Goal: Task Accomplishment & Management: Manage account settings

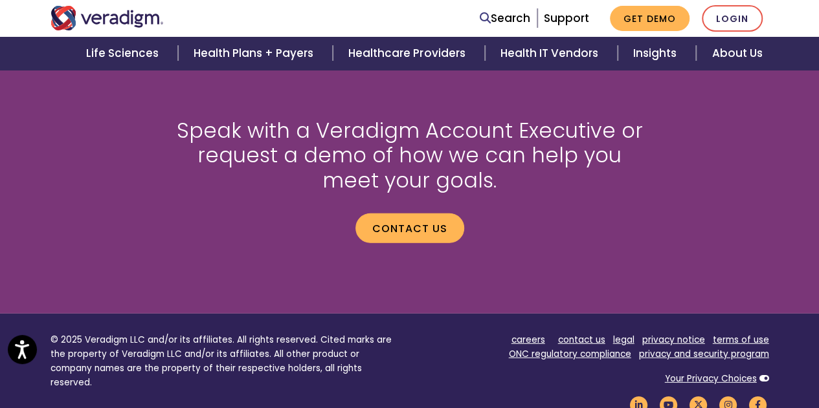
scroll to position [1856, 0]
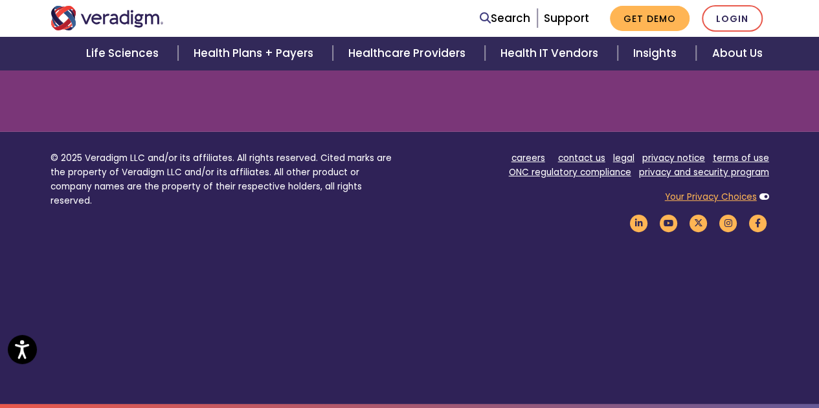
click at [691, 199] on link "Your Privacy Choices" at bounding box center [711, 197] width 92 height 12
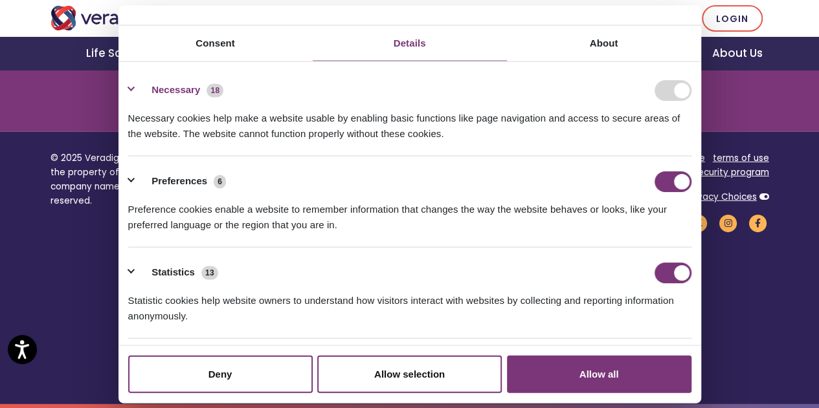
click at [137, 100] on button "Necessary 18" at bounding box center [180, 90] width 104 height 21
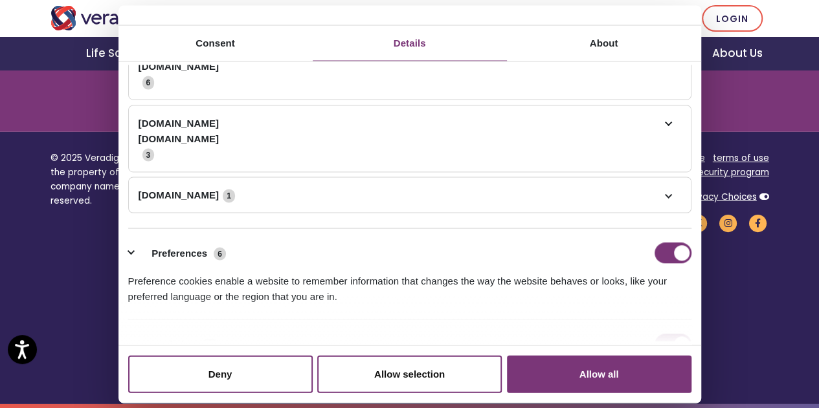
scroll to position [777, 0]
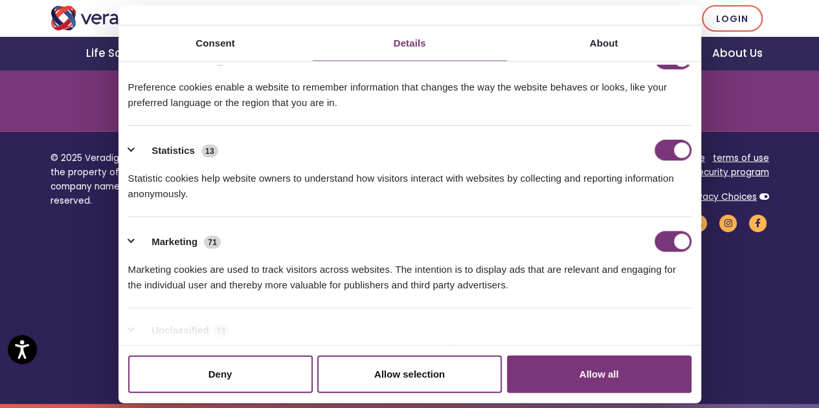
click at [137, 70] on button "Preferences 6" at bounding box center [181, 59] width 106 height 21
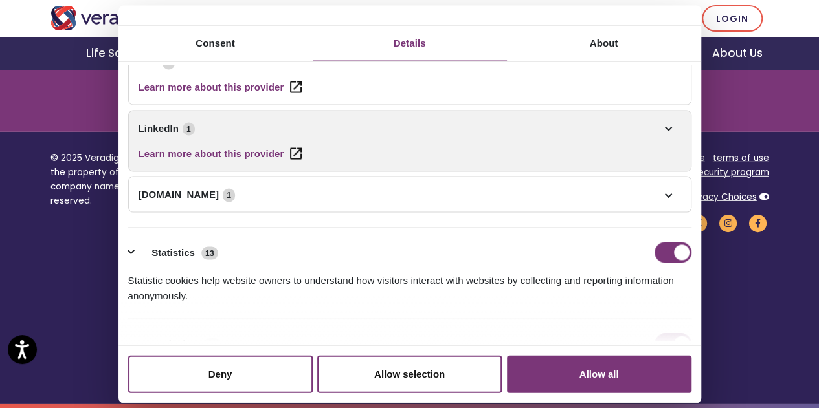
scroll to position [841, 0]
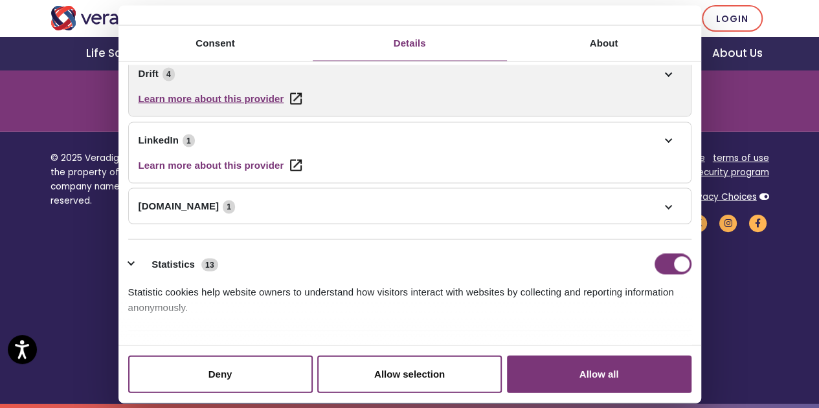
click at [289, 107] on link "Learn more about this provider" at bounding box center [220, 94] width 163 height 25
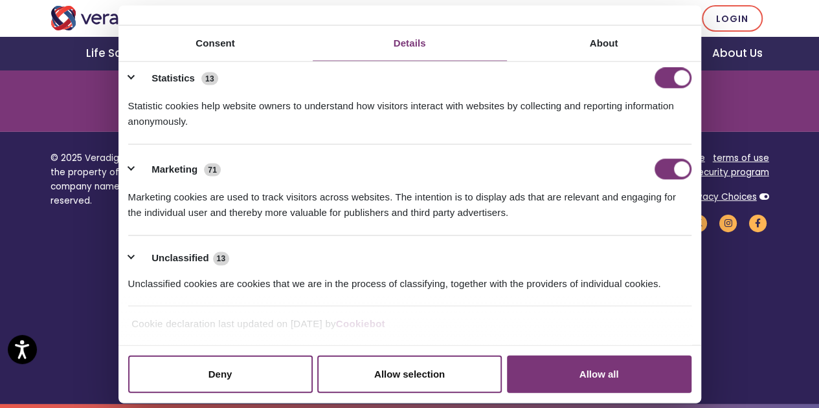
scroll to position [1230, 0]
click at [137, 159] on button "Marketing 71" at bounding box center [178, 169] width 101 height 21
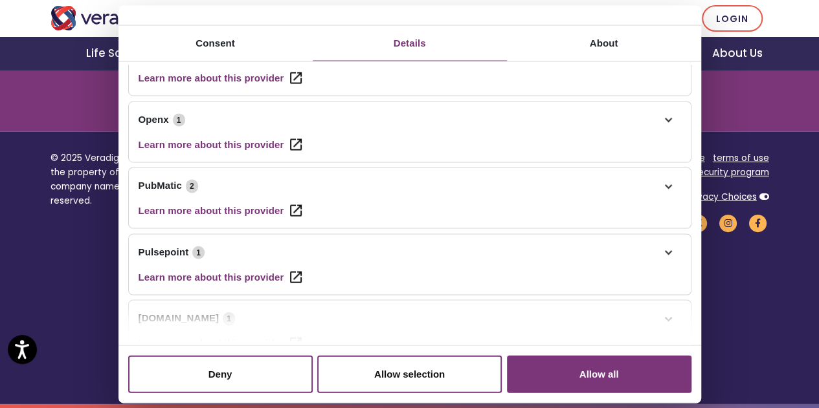
scroll to position [1942, 0]
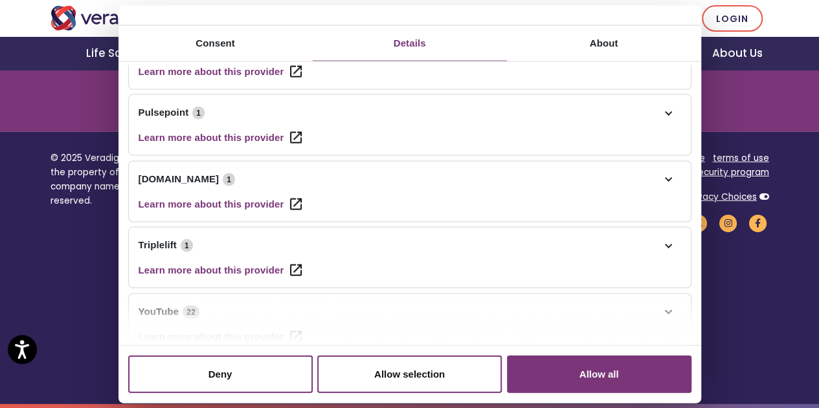
scroll to position [2524, 0]
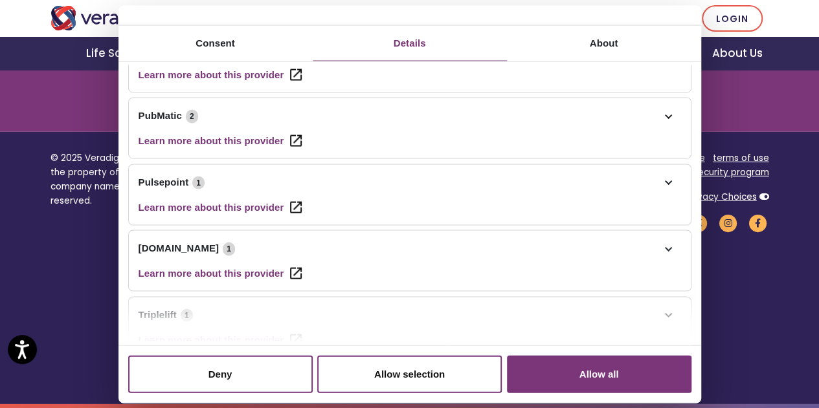
scroll to position [2654, 0]
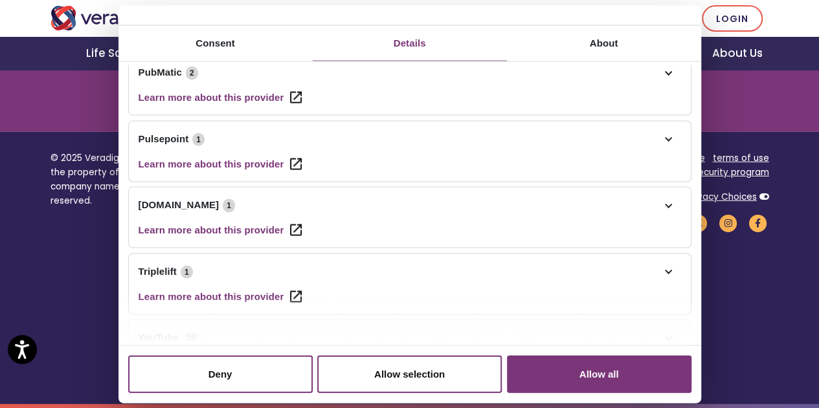
click at [196, 14] on link "Openx 1" at bounding box center [410, 6] width 542 height 16
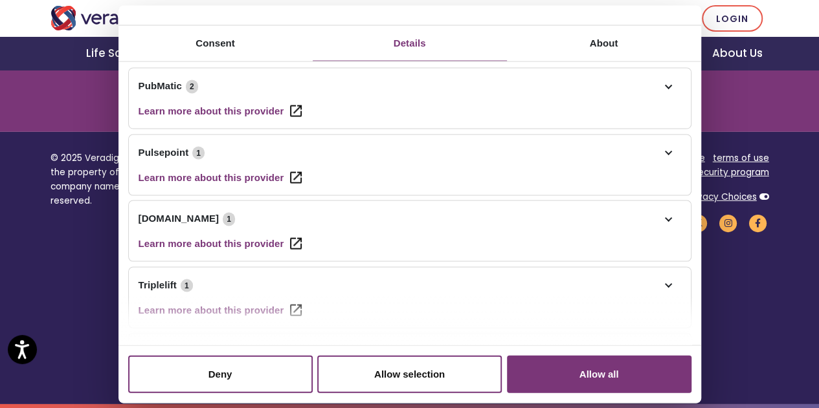
scroll to position [2783, 0]
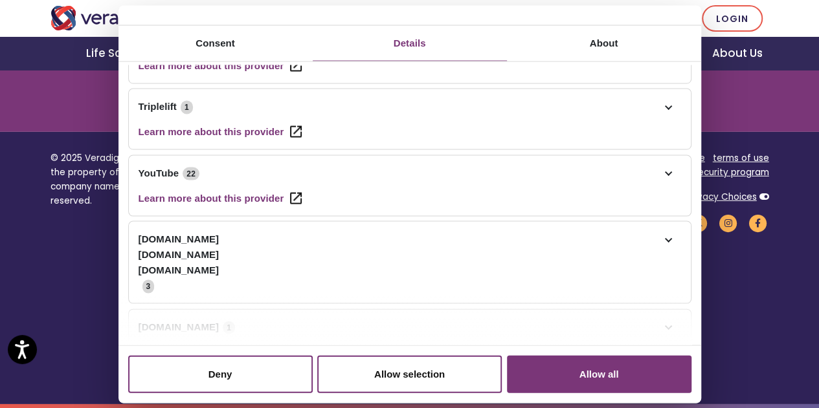
scroll to position [3107, 0]
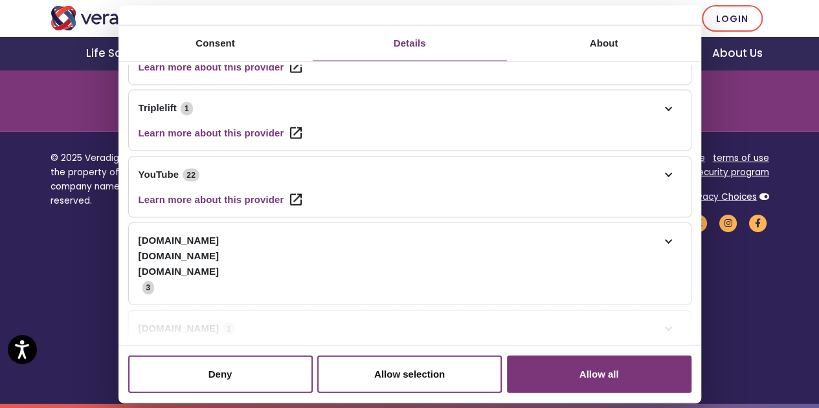
scroll to position [3366, 0]
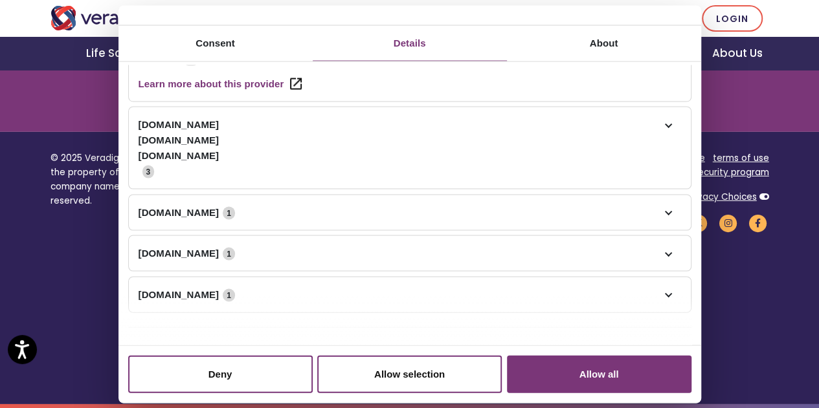
scroll to position [3560, 0]
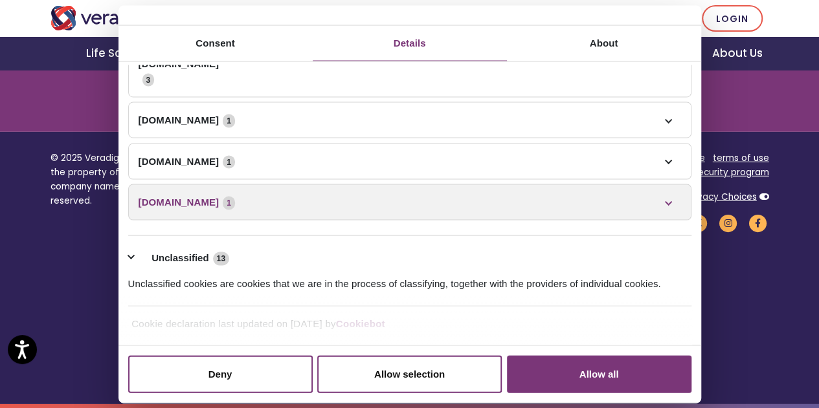
scroll to position [4151, 0]
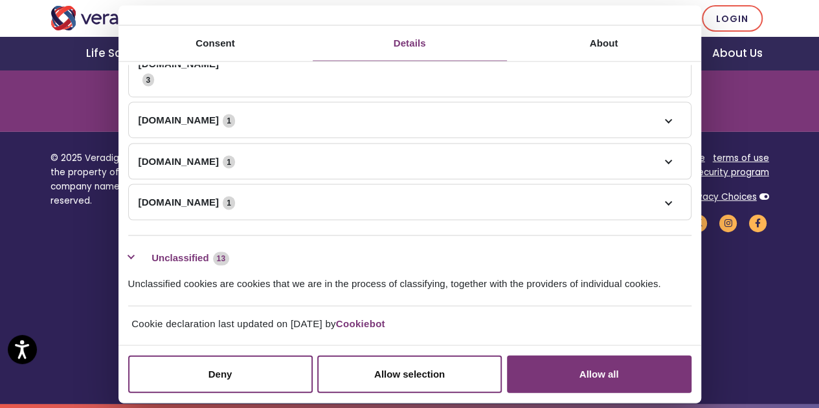
click at [139, 251] on button "Unclassified 13" at bounding box center [182, 259] width 109 height 16
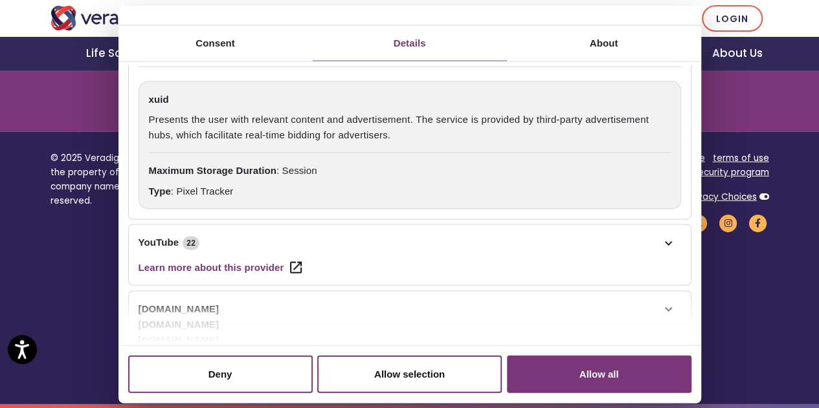
scroll to position [3466, 0]
